Goal: Find specific page/section: Find specific page/section

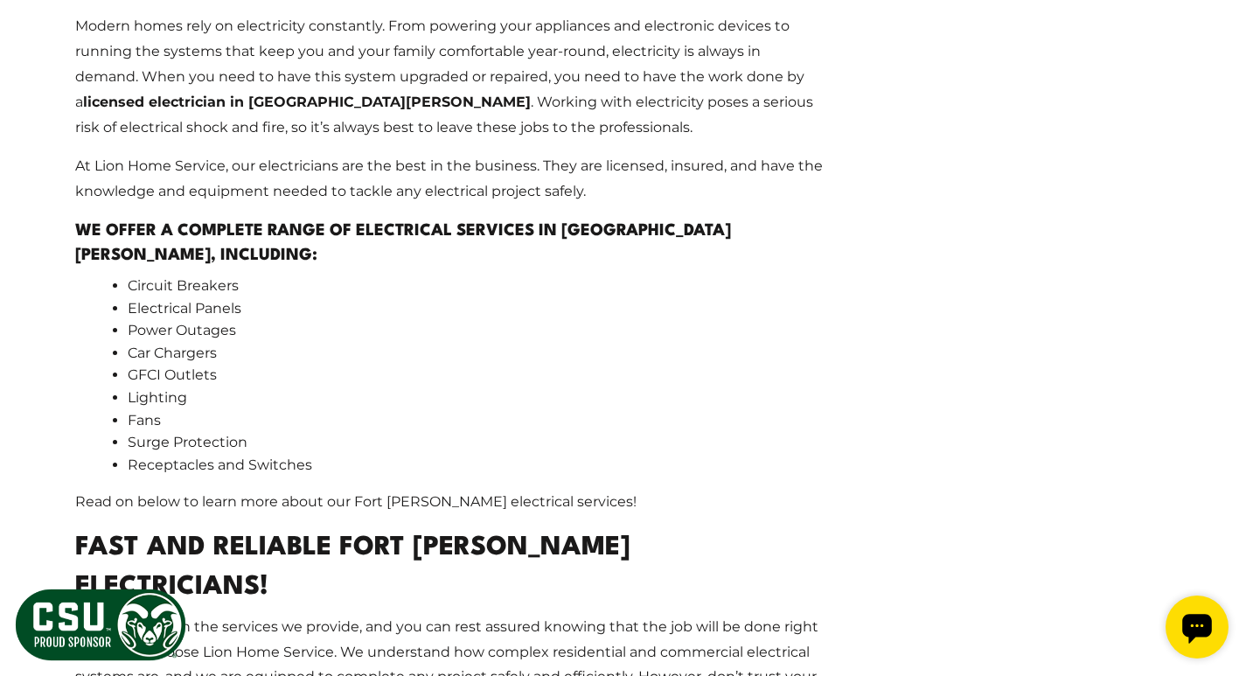
scroll to position [2098, 0]
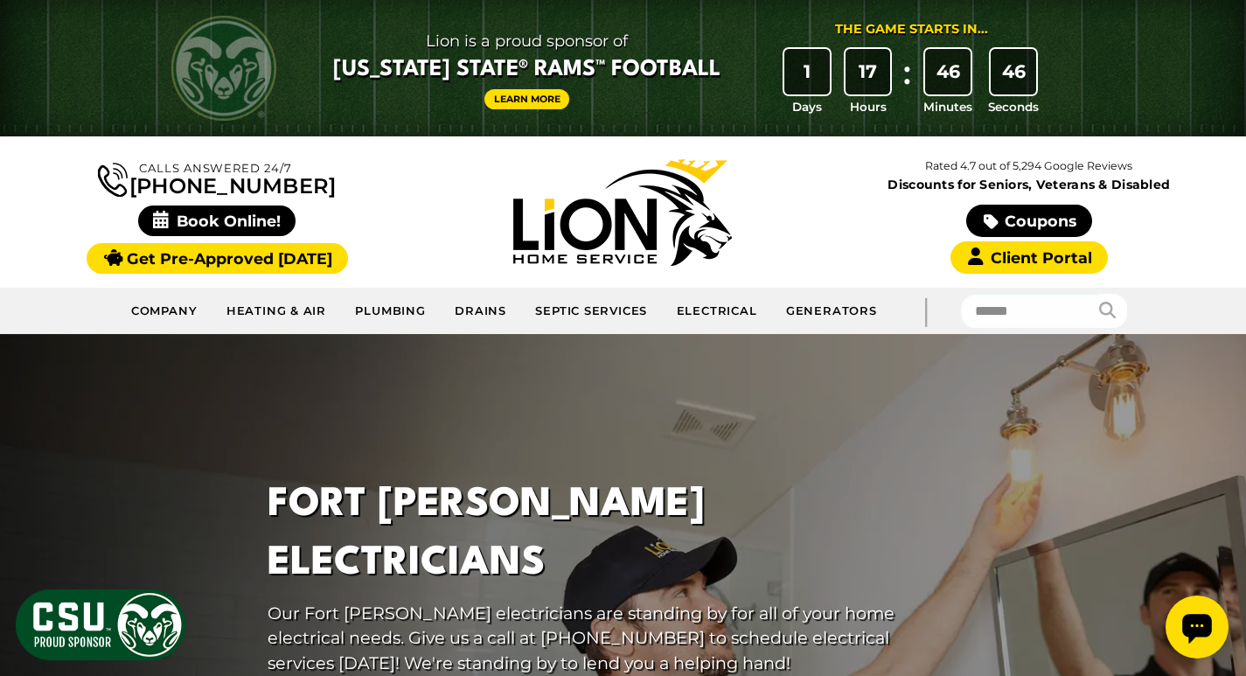
click at [324, 601] on p "Our Fort [PERSON_NAME] electricians are standing by for all of your home electr…" at bounding box center [585, 638] width 636 height 75
drag, startPoint x: 324, startPoint y: 586, endPoint x: 439, endPoint y: 583, distance: 114.5
click at [439, 601] on p "Our Fort [PERSON_NAME] electricians are standing by for all of your home electr…" at bounding box center [585, 638] width 636 height 75
copy p "Fort [PERSON_NAME] electricians"
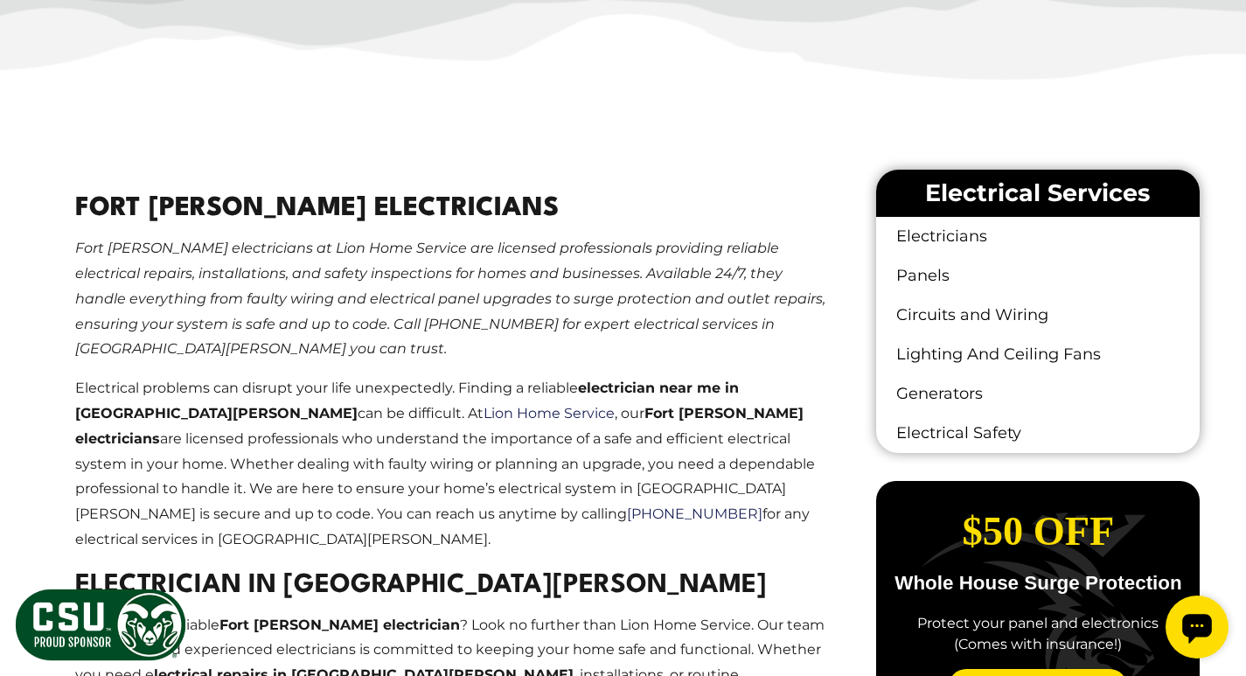
scroll to position [984, 0]
